Goal: Transaction & Acquisition: Book appointment/travel/reservation

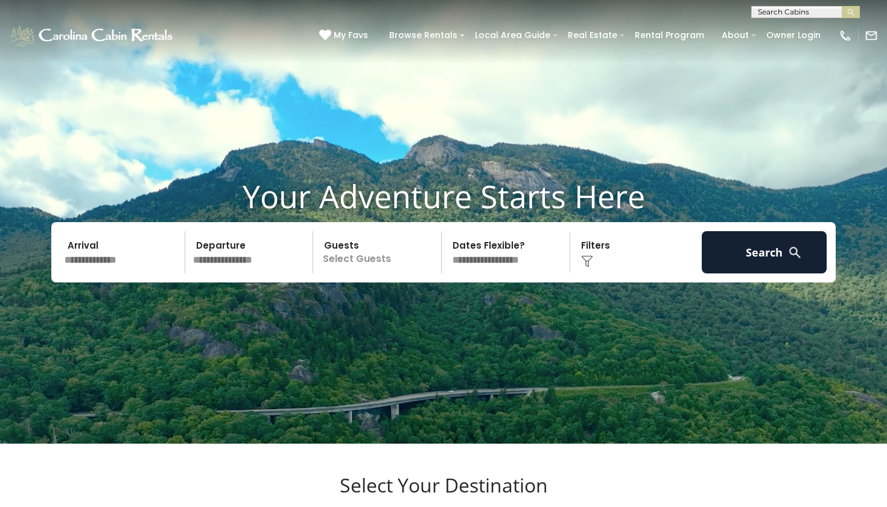
click at [793, 16] on input "text" at bounding box center [805, 14] width 106 height 12
type input "*****"
click at [814, 27] on em "Heart" at bounding box center [810, 28] width 24 height 11
click at [846, 10] on img "submit" at bounding box center [850, 12] width 9 height 9
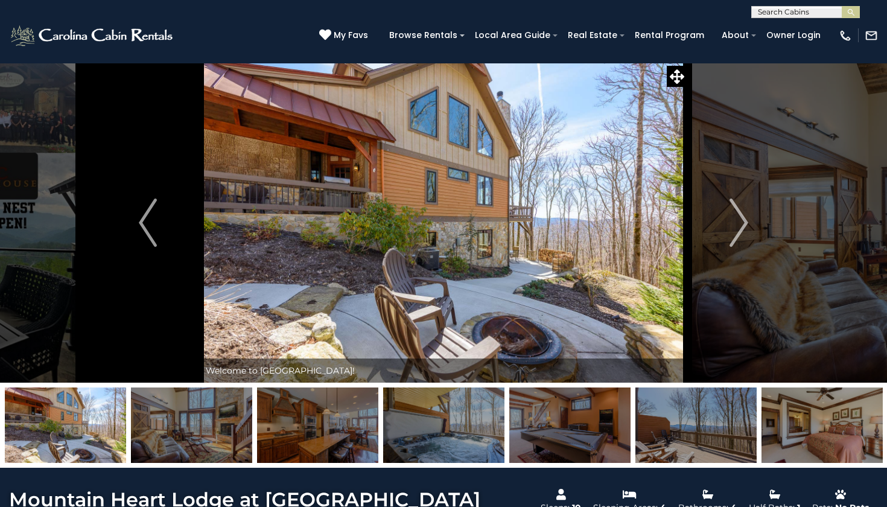
click at [803, 426] on img at bounding box center [821, 424] width 121 height 75
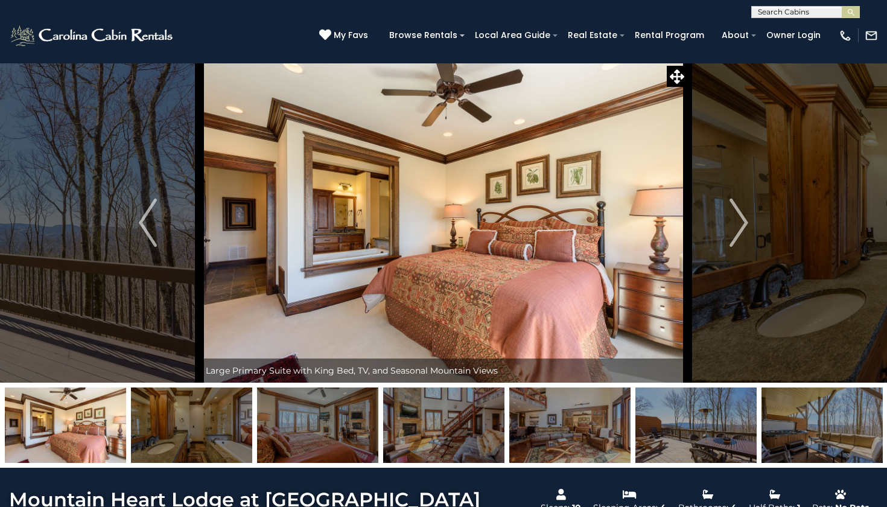
click at [797, 11] on input "text" at bounding box center [805, 14] width 106 height 12
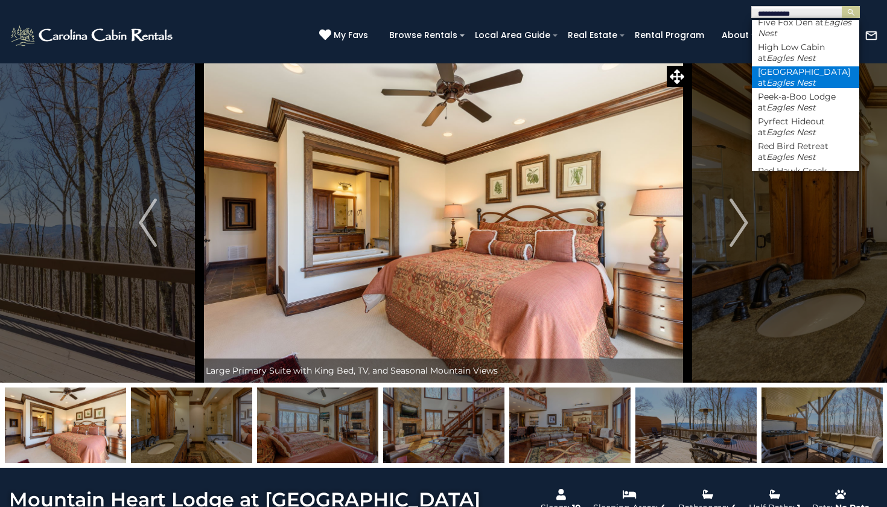
scroll to position [180, 0]
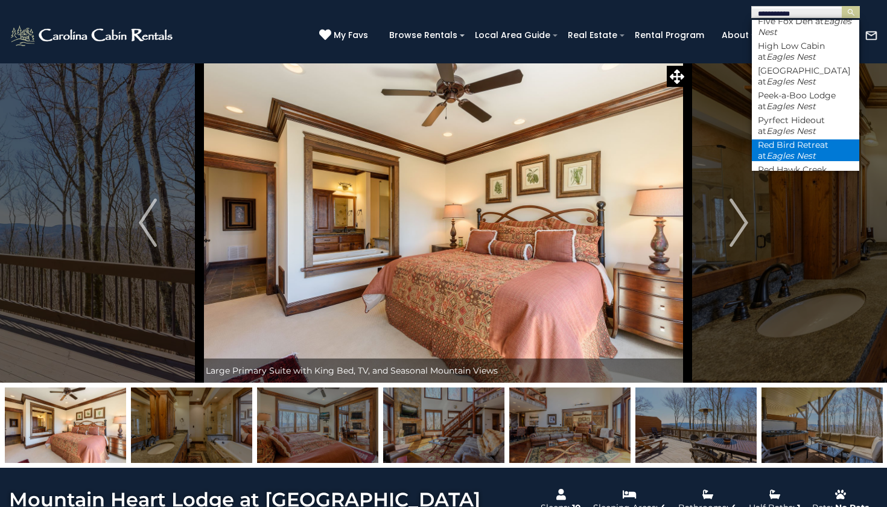
type input "**********"
click at [813, 139] on li "Red Bird Retreat at [GEOGRAPHIC_DATA]" at bounding box center [805, 150] width 107 height 22
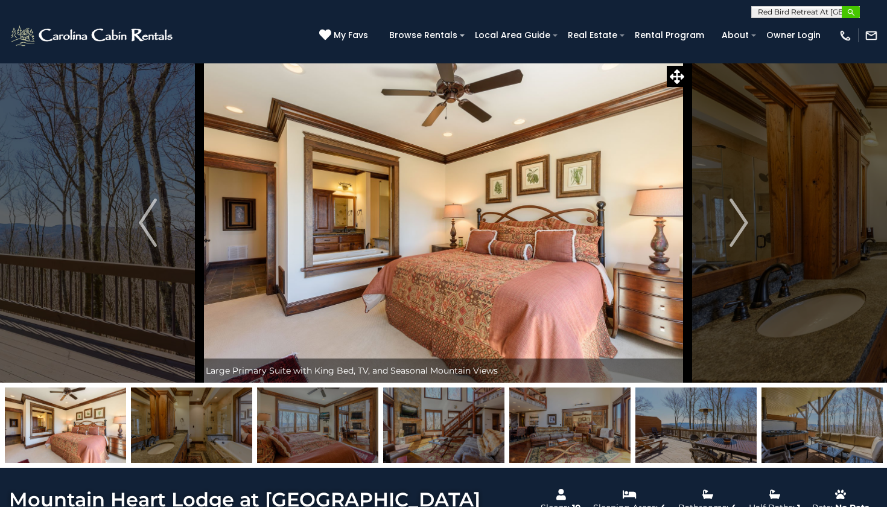
click at [852, 10] on img "submit" at bounding box center [850, 12] width 9 height 9
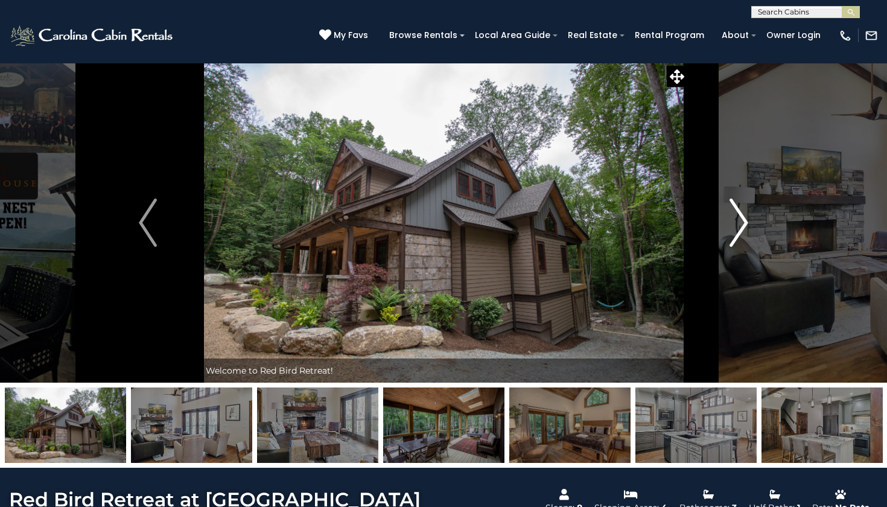
click at [742, 220] on img "Next" at bounding box center [739, 222] width 18 height 48
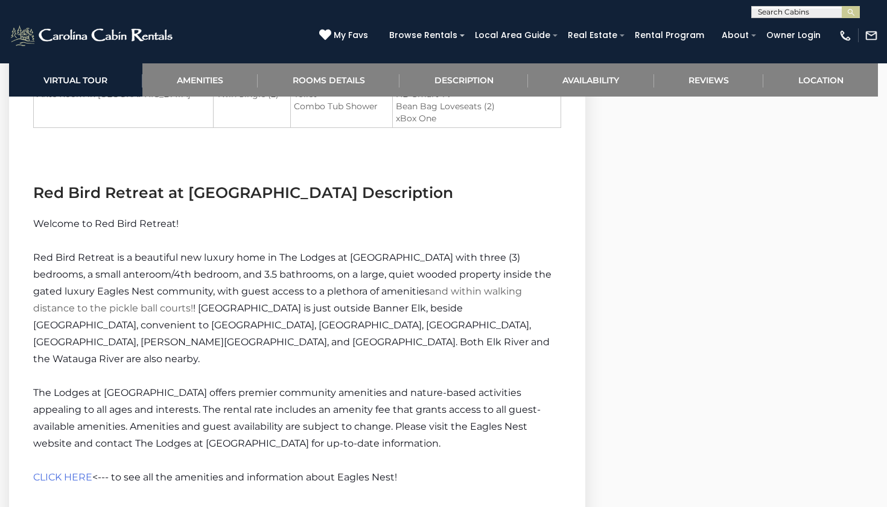
scroll to position [1683, 0]
